Goal: Information Seeking & Learning: Compare options

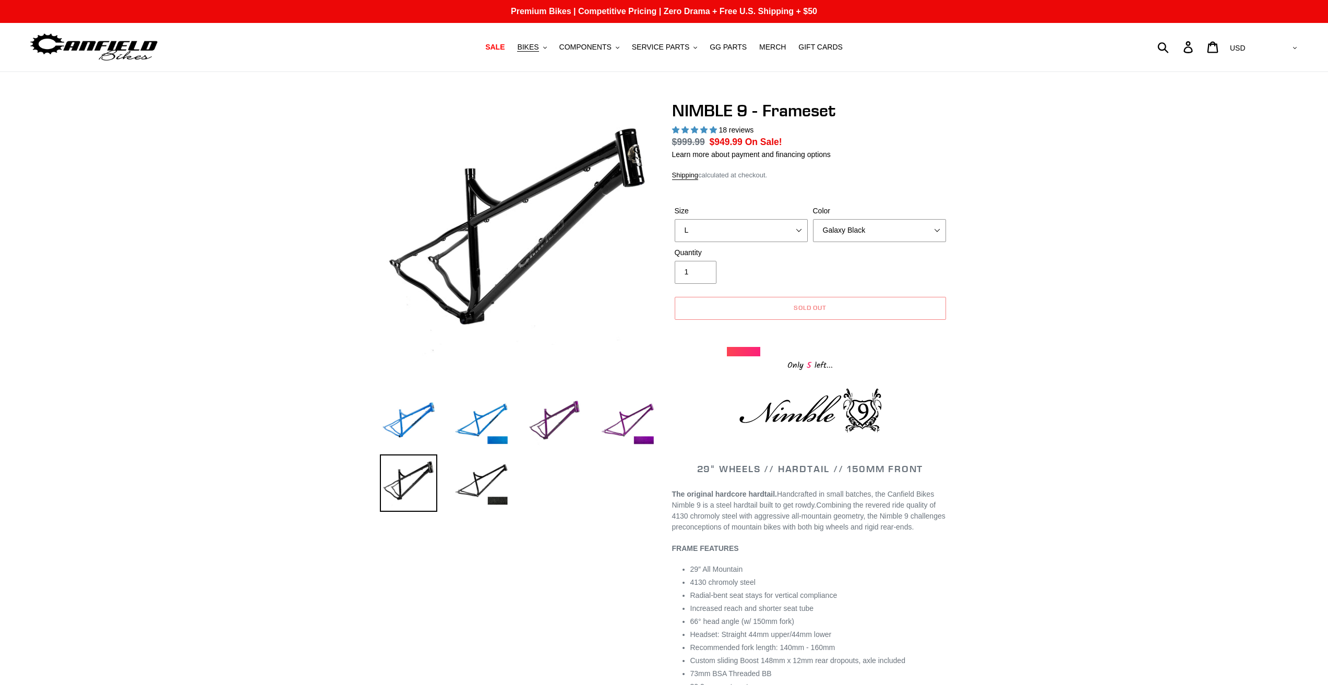
select select "L"
select select "Galaxy Black"
select select "highest-rating"
click at [539, 47] on span "BIKES" at bounding box center [527, 47] width 21 height 9
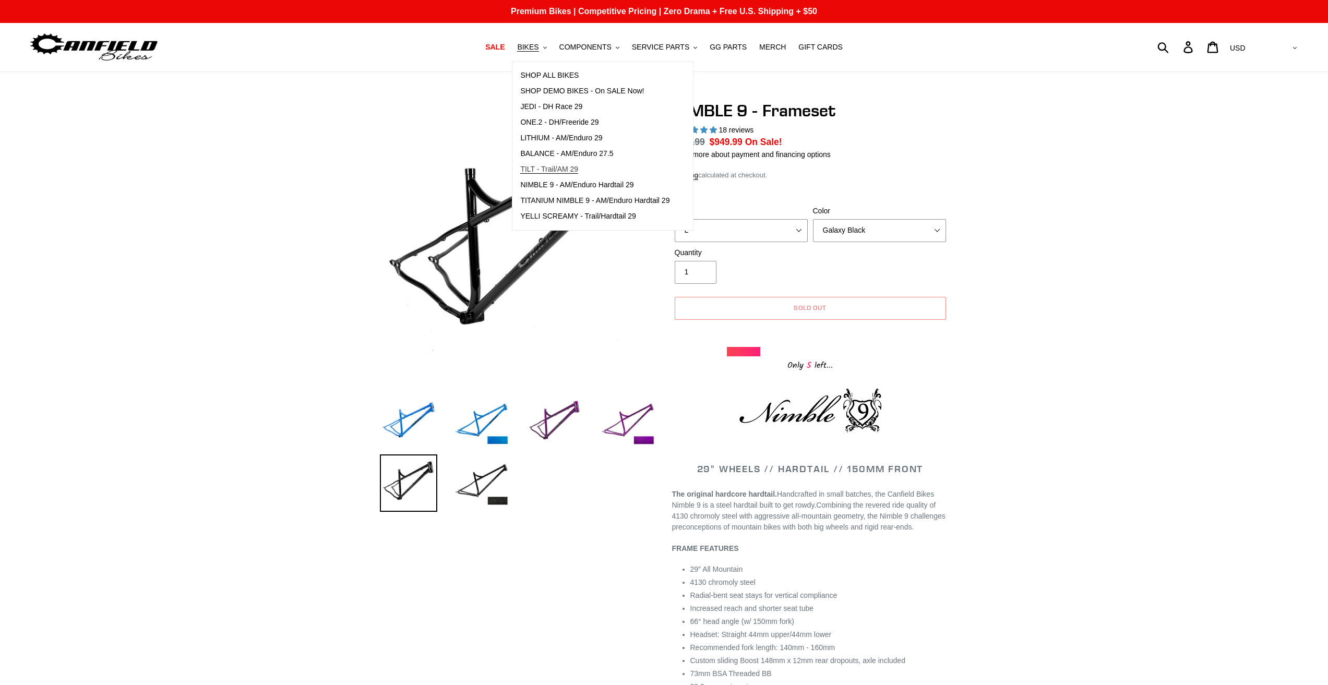
click at [557, 171] on span "TILT - Trail/AM 29" at bounding box center [549, 169] width 58 height 9
click at [575, 216] on span "YELLI SCREAMY - Trail/Hardtail 29" at bounding box center [578, 216] width 116 height 9
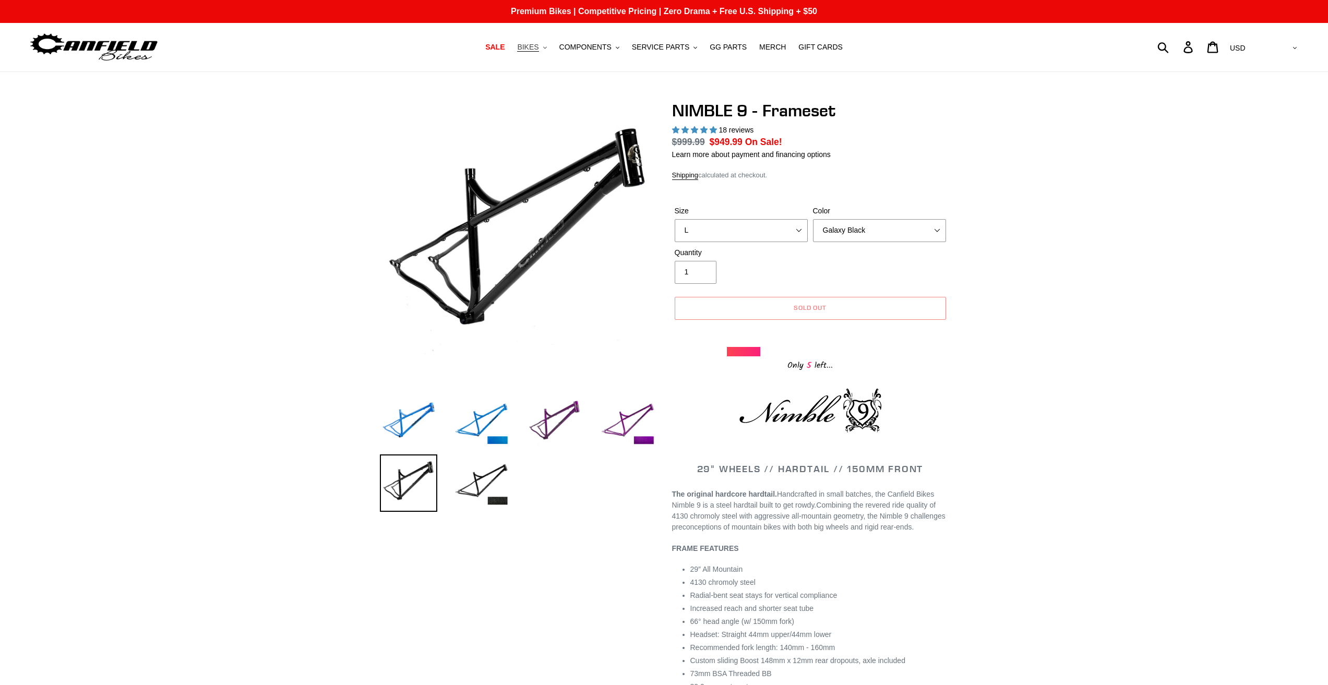
click at [547, 48] on icon ".cls-1{fill:#231f20}" at bounding box center [545, 48] width 4 height 4
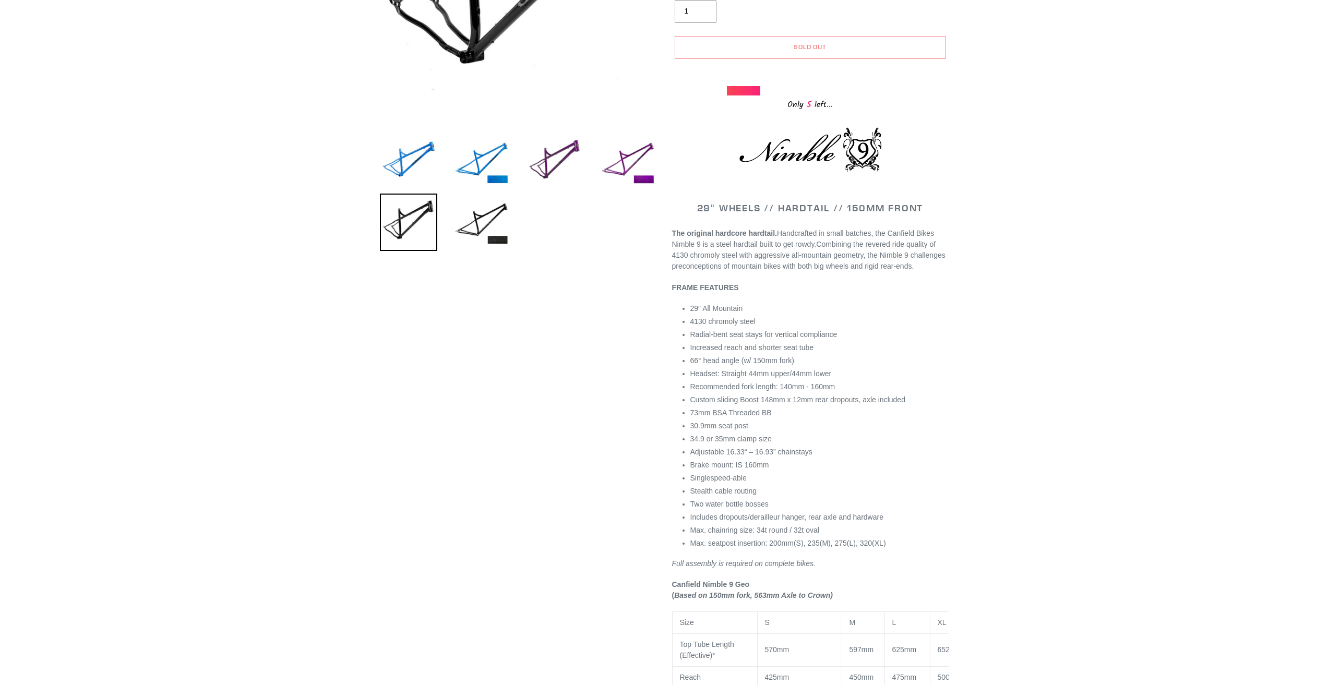
scroll to position [470, 0]
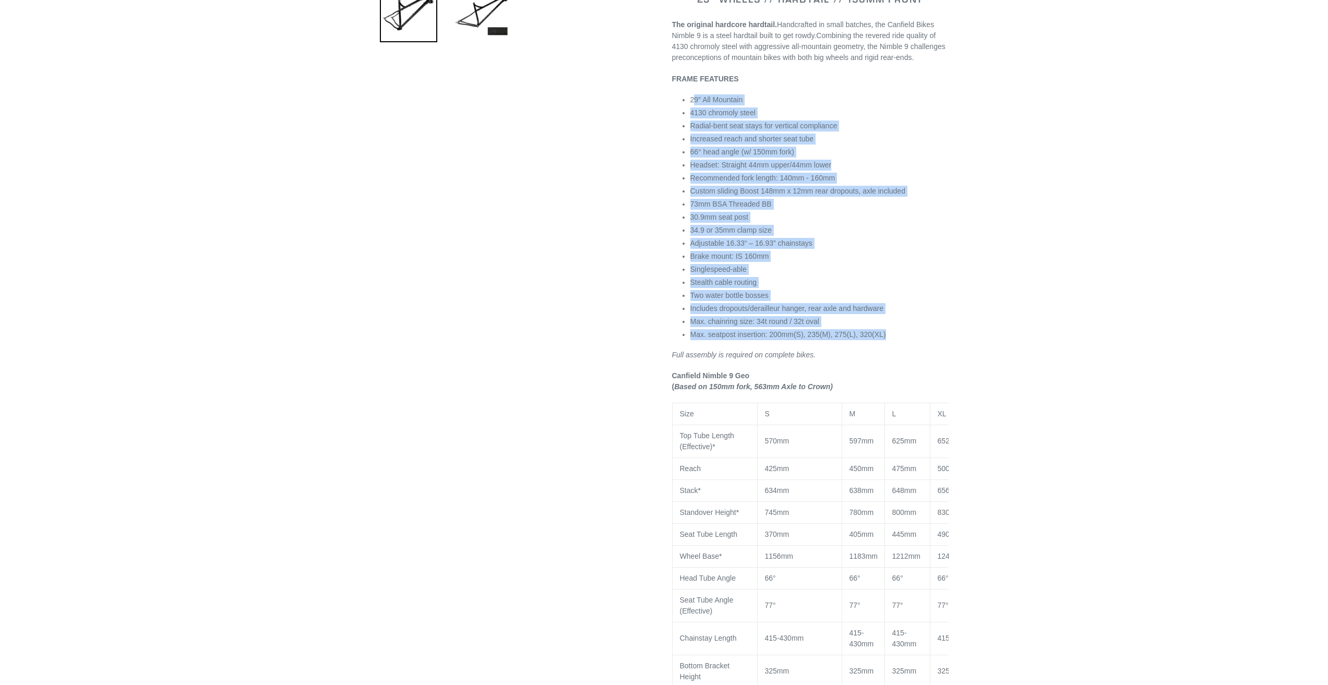
drag, startPoint x: 891, startPoint y: 333, endPoint x: 684, endPoint y: 97, distance: 314.4
click at [691, 100] on ul "29″ All Mountain 4130 chromoly steel Radial-bent seat stays for vertical compli…" at bounding box center [820, 217] width 258 height 246
click at [717, 89] on div "29" WHEELS // HARDTAIL // 150MM FRONT The original hardcore hardtail. Handcraft…" at bounding box center [810, 400] width 277 height 963
drag, startPoint x: 683, startPoint y: 97, endPoint x: 845, endPoint y: 287, distance: 250.0
click at [845, 350] on div "29" WHEELS // HARDTAIL // 150MM FRONT The original hardcore hardtail. Handcraft…" at bounding box center [810, 400] width 277 height 963
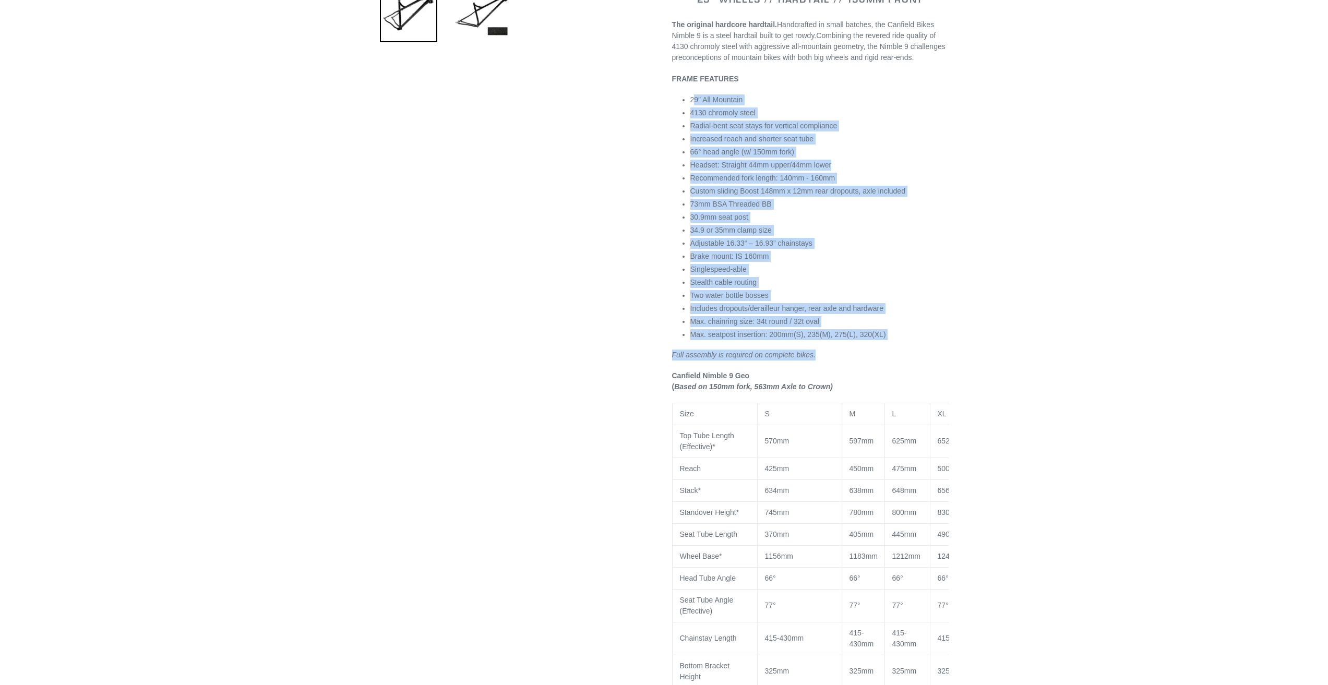
click at [830, 256] on li "Brake mount: IS 160mm" at bounding box center [820, 256] width 258 height 11
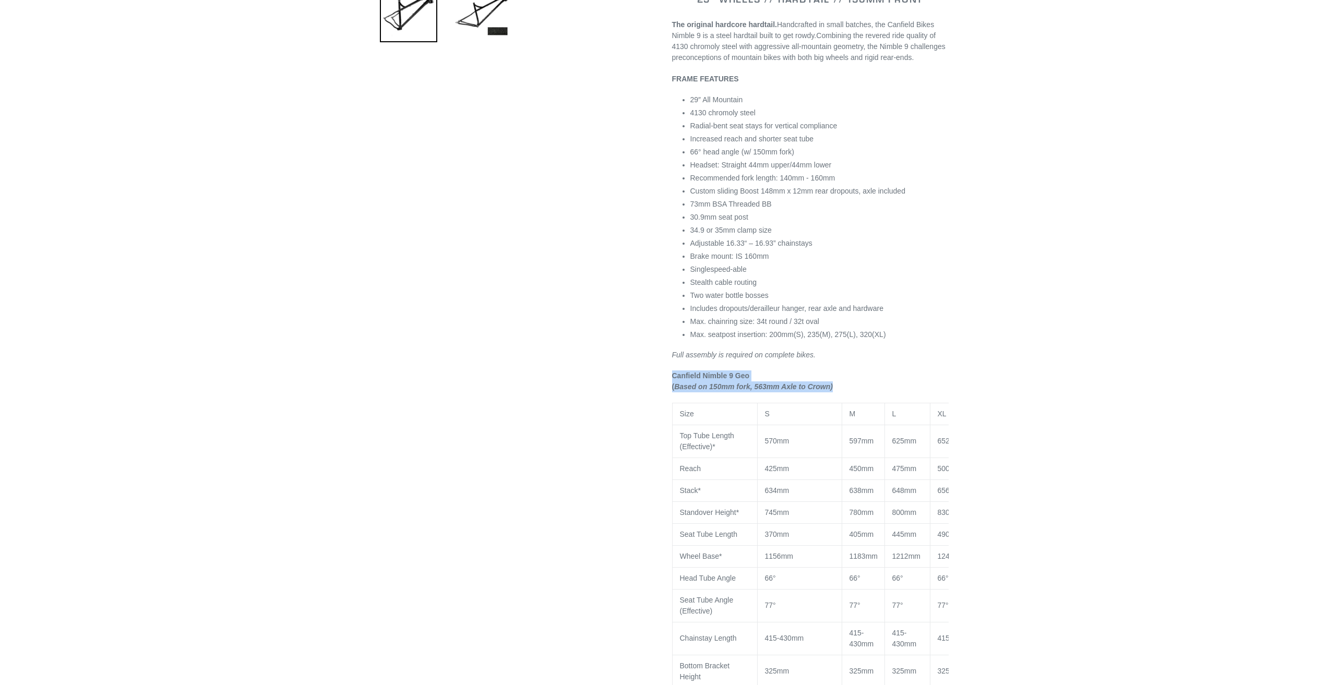
drag, startPoint x: 855, startPoint y: 384, endPoint x: 790, endPoint y: 365, distance: 67.3
click at [787, 367] on div "29" WHEELS // HARDTAIL // 150MM FRONT The original hardcore hardtail. Handcraft…" at bounding box center [810, 400] width 277 height 963
click at [790, 365] on div "29" WHEELS // HARDTAIL // 150MM FRONT The original hardcore hardtail. Handcraft…" at bounding box center [810, 400] width 277 height 963
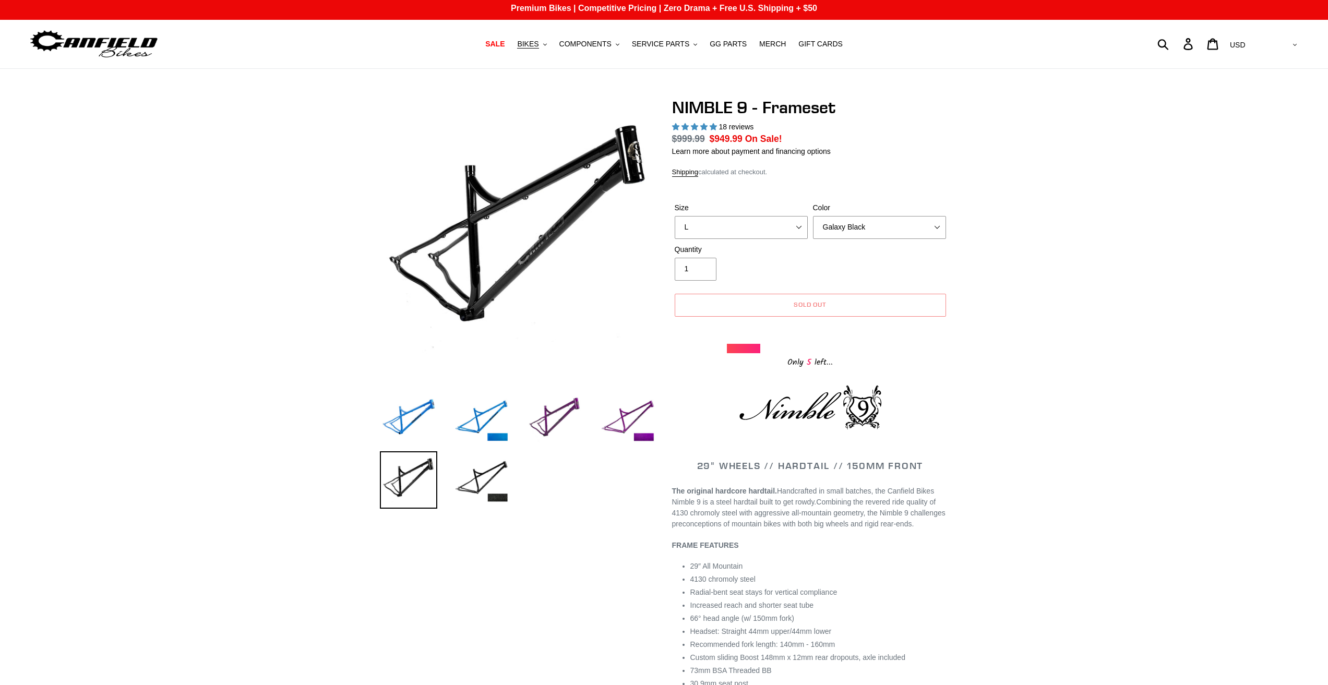
scroll to position [0, 0]
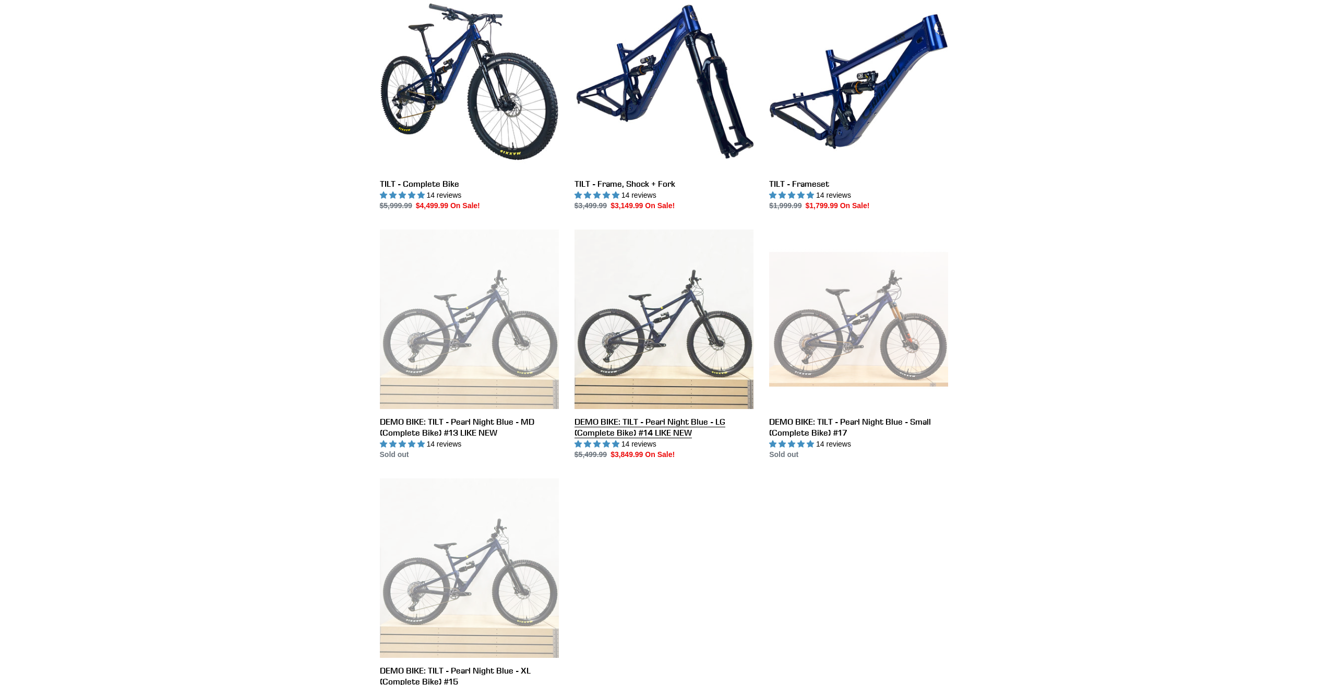
scroll to position [104, 0]
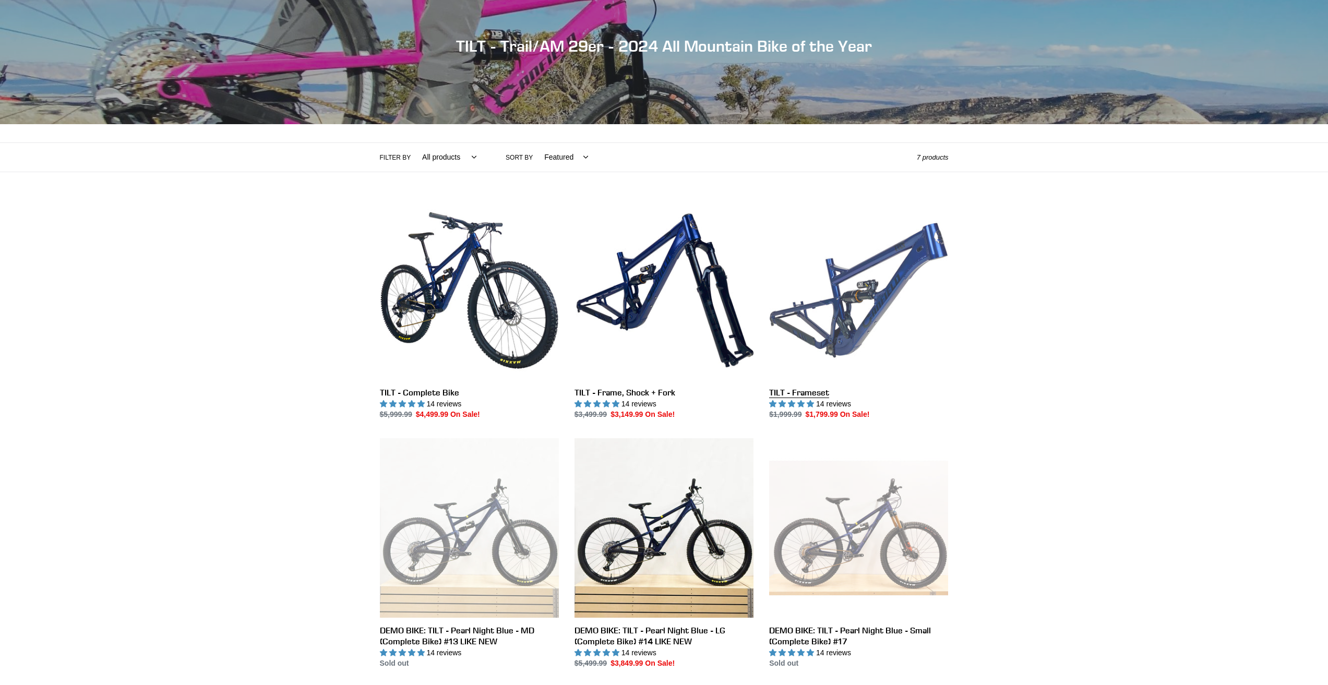
click at [826, 392] on link "TILT - Frameset" at bounding box center [858, 311] width 179 height 220
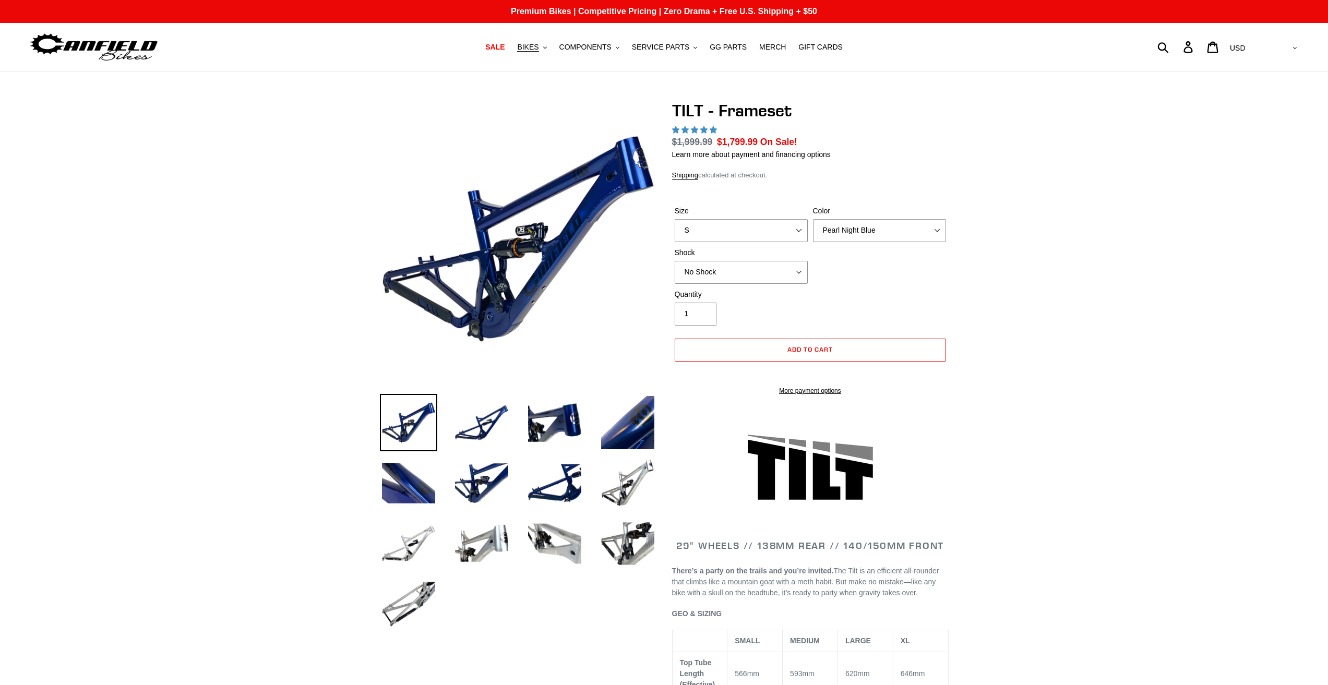
select select "highest-rating"
click at [739, 229] on select "S M L XL" at bounding box center [741, 230] width 133 height 23
select select "L"
click at [675, 219] on select "S M L XL" at bounding box center [741, 230] width 133 height 23
click at [850, 224] on select "Pearl Night Blue Stealth Silver" at bounding box center [879, 230] width 133 height 23
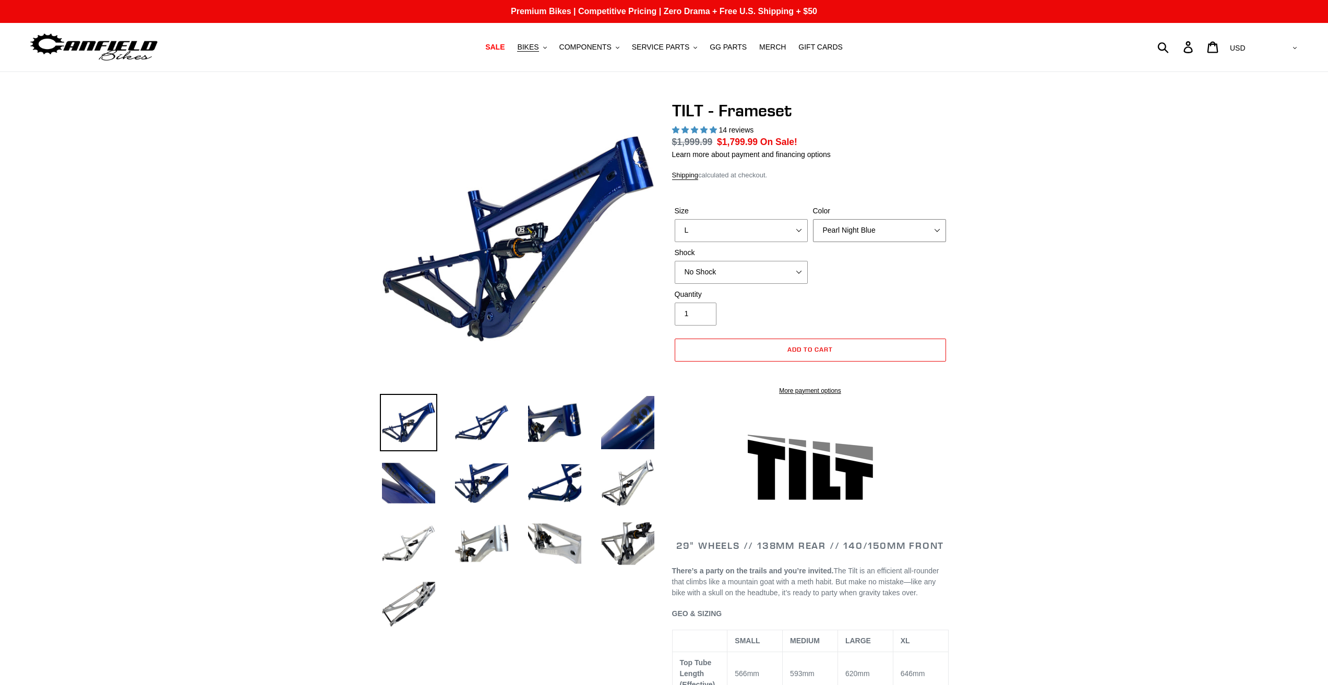
select select "Stealth Silver"
click at [813, 219] on select "Pearl Night Blue Stealth Silver" at bounding box center [879, 230] width 133 height 23
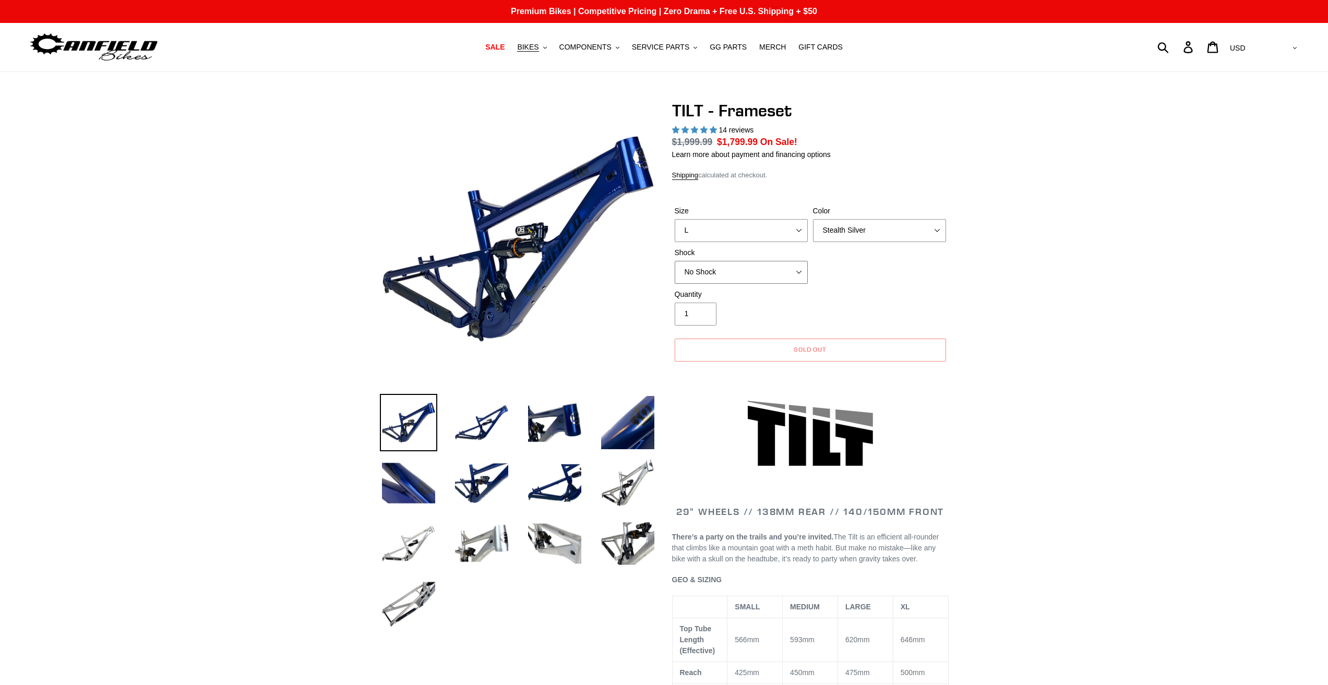
click at [704, 274] on select "No Shock Cane Creek DB Kitsuma Air RockShox Deluxe Ultimate Fox FLOAT X EXT Sto…" at bounding box center [741, 272] width 133 height 23
click at [675, 261] on select "No Shock Cane Creek DB Kitsuma Air RockShox Deluxe Ultimate Fox FLOAT X EXT Sto…" at bounding box center [741, 272] width 133 height 23
click at [715, 275] on select "No Shock Cane Creek DB Kitsuma Air RockShox Deluxe Ultimate Fox FLOAT X EXT Sto…" at bounding box center [741, 272] width 133 height 23
select select "No Shock"
click at [675, 261] on select "No Shock Cane Creek DB Kitsuma Air RockShox Deluxe Ultimate Fox FLOAT X EXT Sto…" at bounding box center [741, 272] width 133 height 23
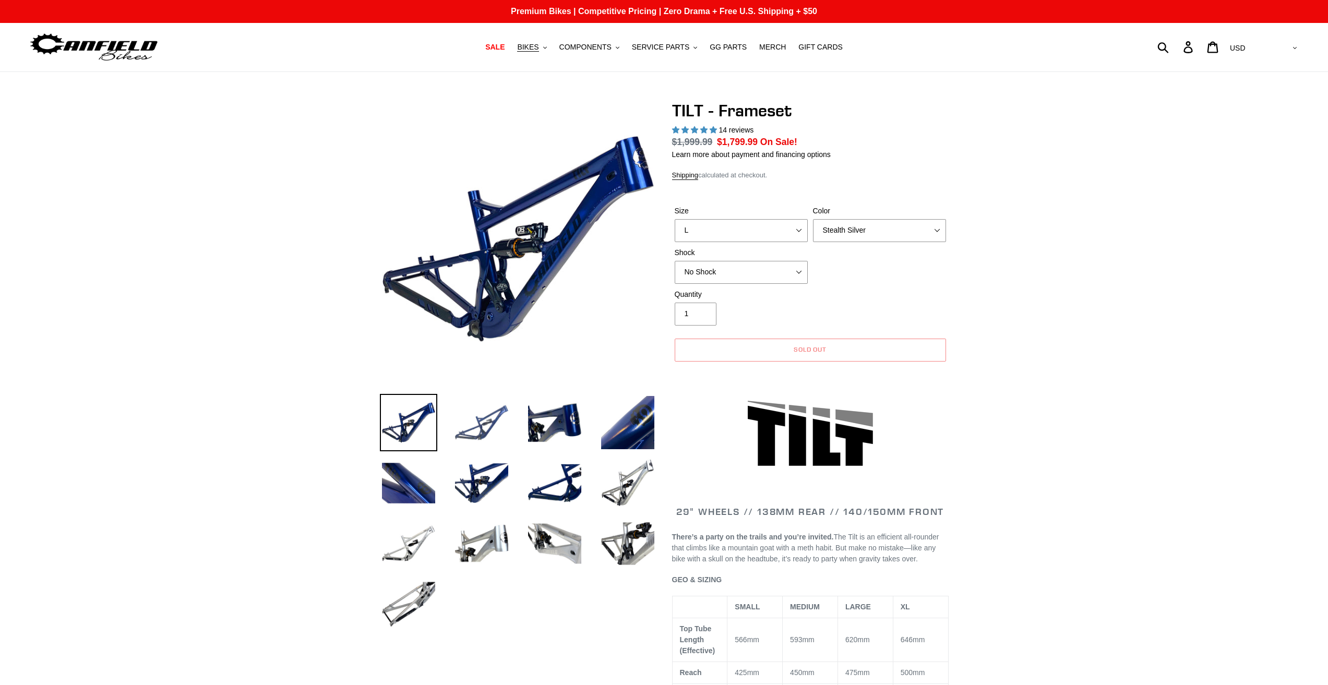
click at [490, 431] on img at bounding box center [481, 422] width 57 height 57
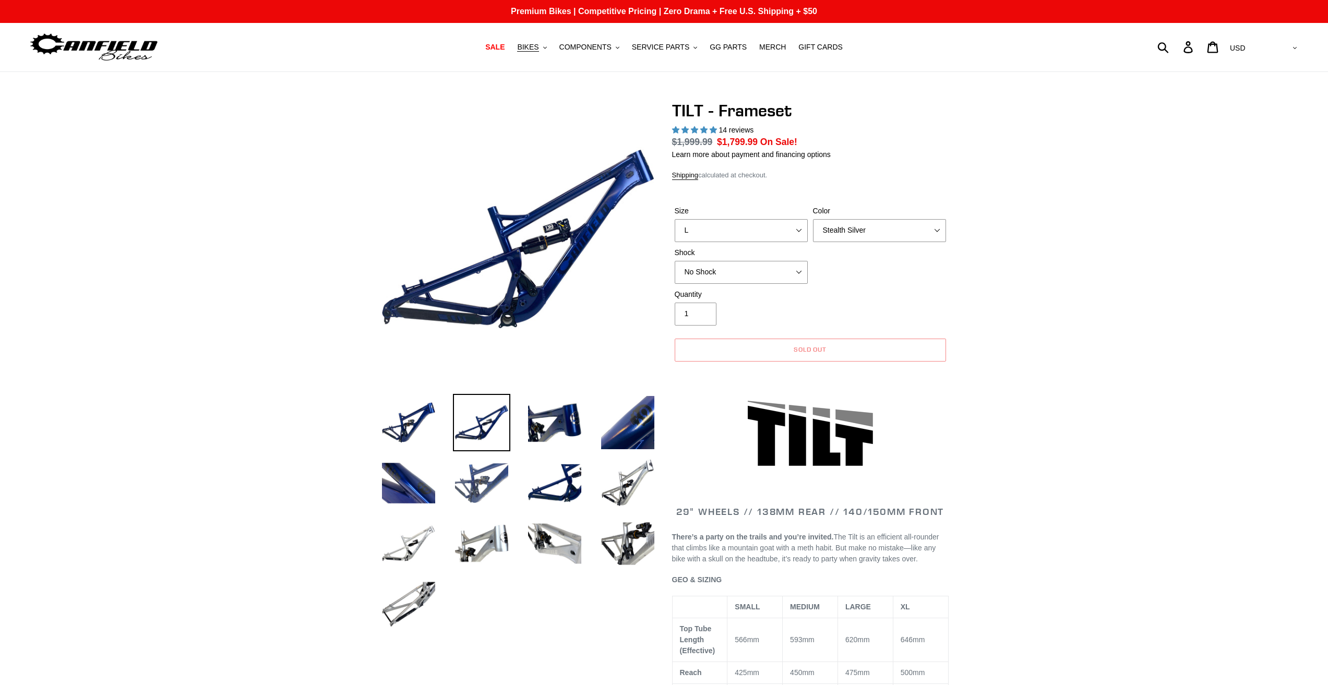
click at [491, 478] on img at bounding box center [481, 483] width 57 height 57
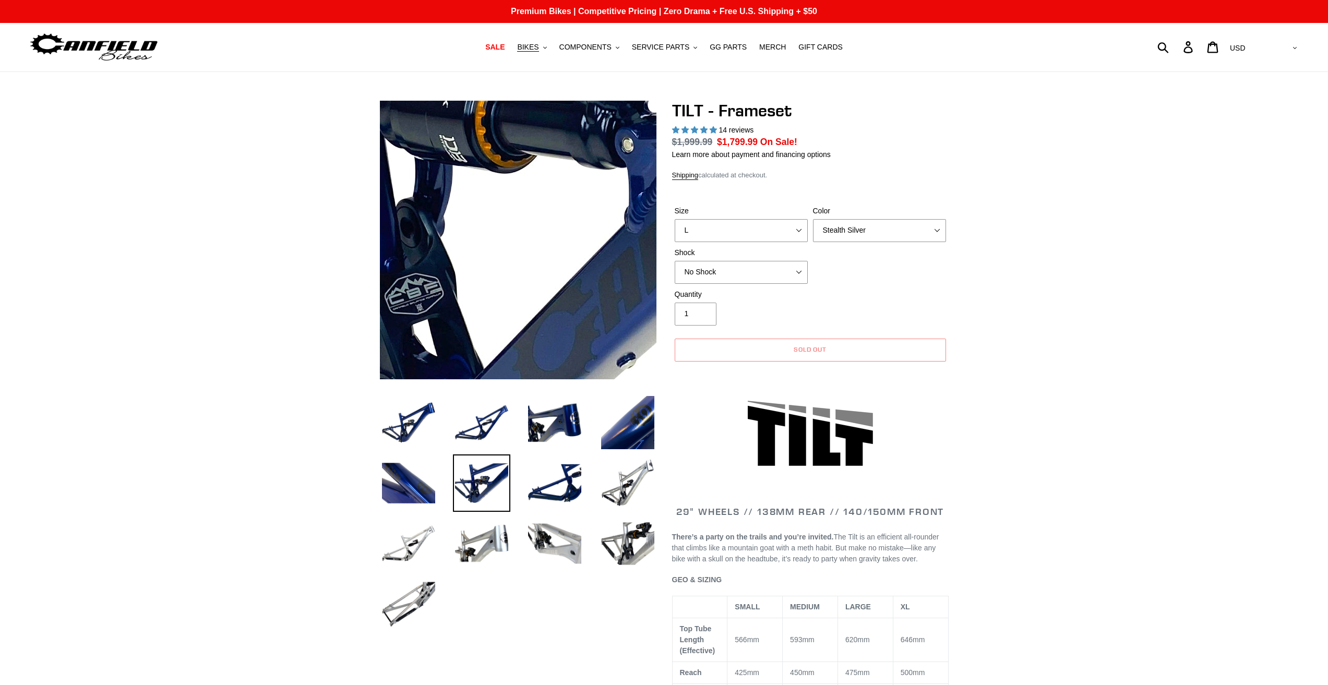
drag, startPoint x: 518, startPoint y: 275, endPoint x: 502, endPoint y: 253, distance: 27.1
click at [519, 274] on img at bounding box center [517, 141] width 1069 height 1069
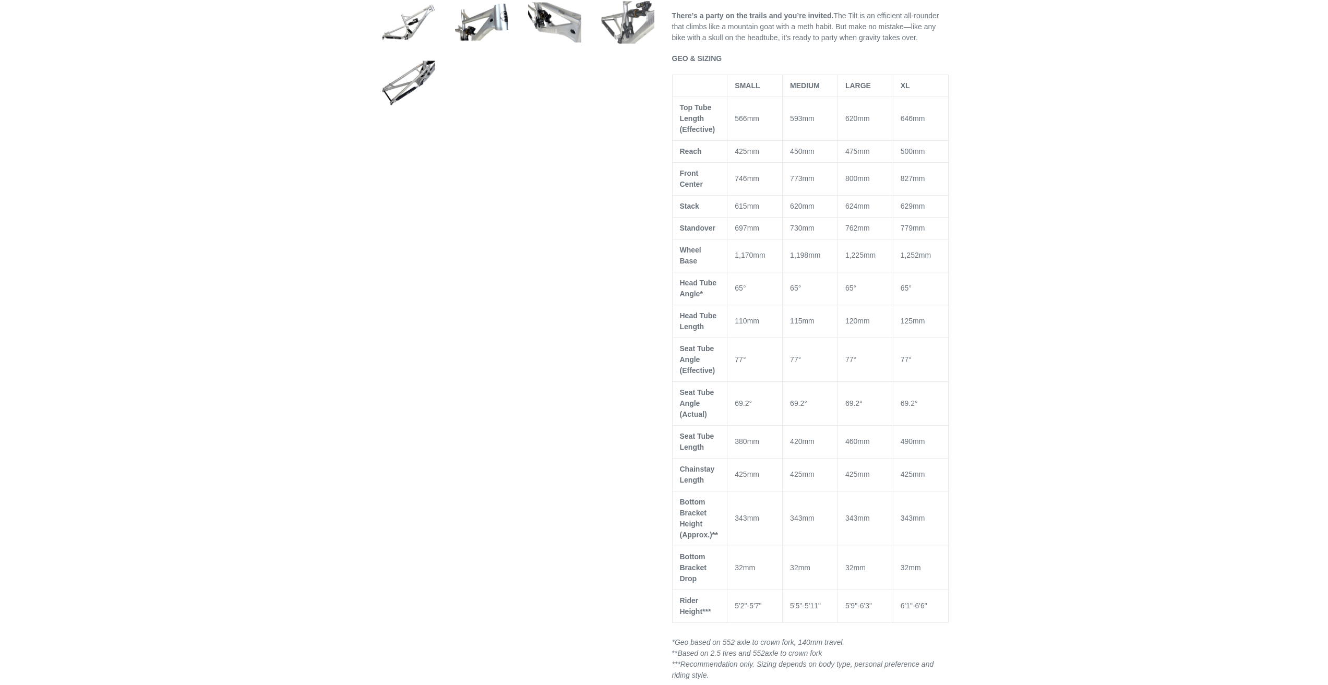
scroll to position [522, 0]
drag, startPoint x: 737, startPoint y: 153, endPoint x: 767, endPoint y: 148, distance: 30.2
click at [767, 148] on td "425mm" at bounding box center [755, 151] width 55 height 22
click at [769, 148] on td "425mm" at bounding box center [755, 151] width 55 height 22
drag, startPoint x: 846, startPoint y: 460, endPoint x: 874, endPoint y: 459, distance: 27.7
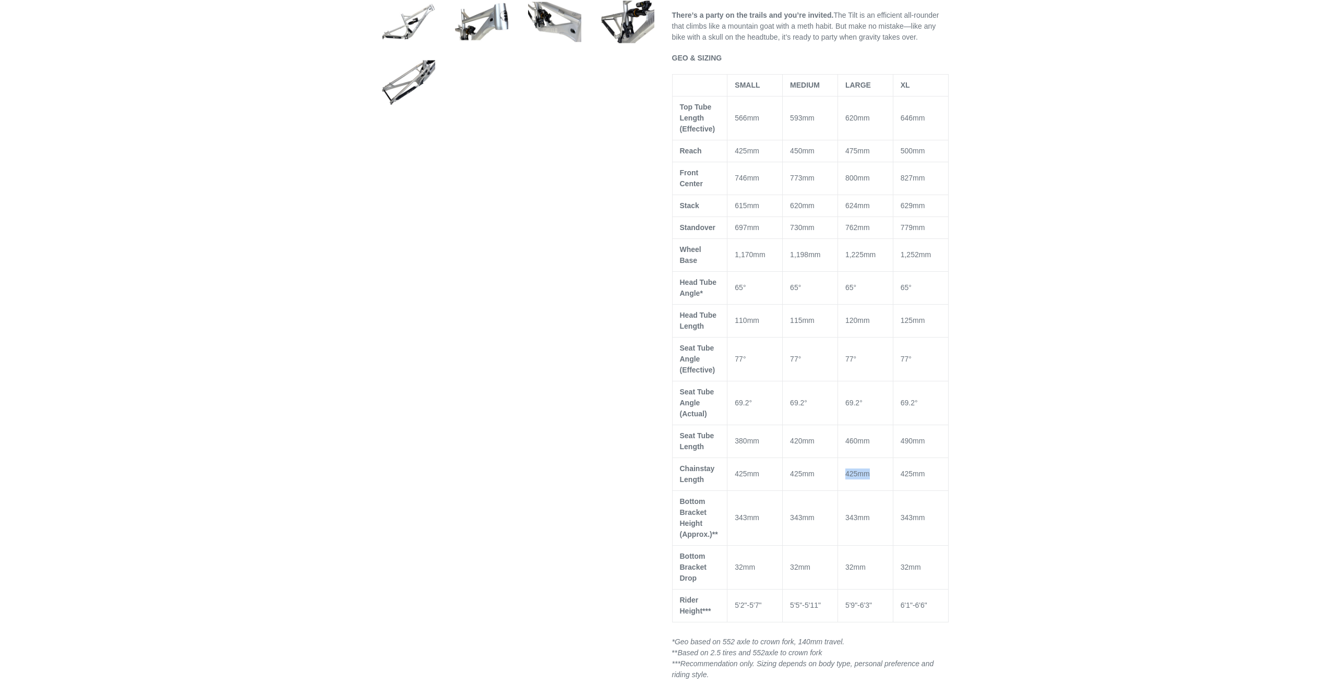
click at [874, 459] on td "425mm" at bounding box center [865, 474] width 55 height 33
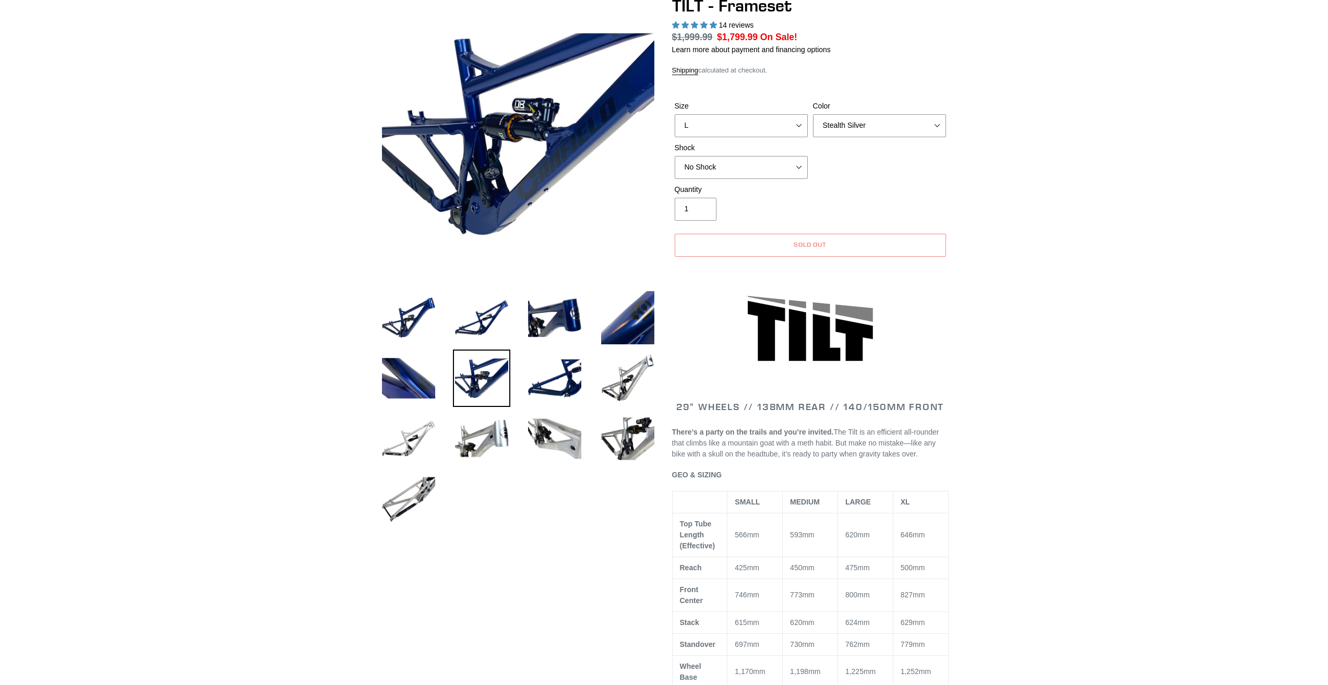
scroll to position [104, 0]
